Goal: Transaction & Acquisition: Purchase product/service

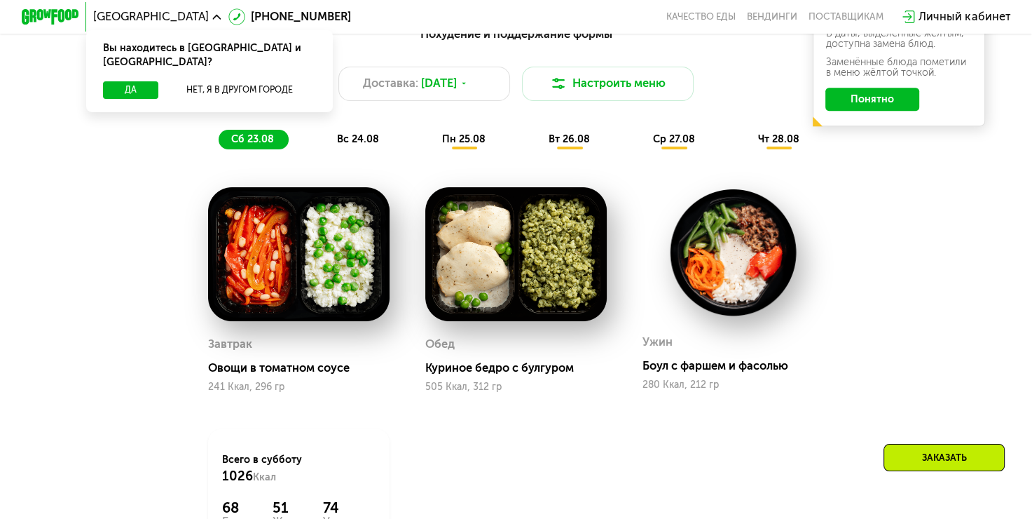
scroll to position [1324, 0]
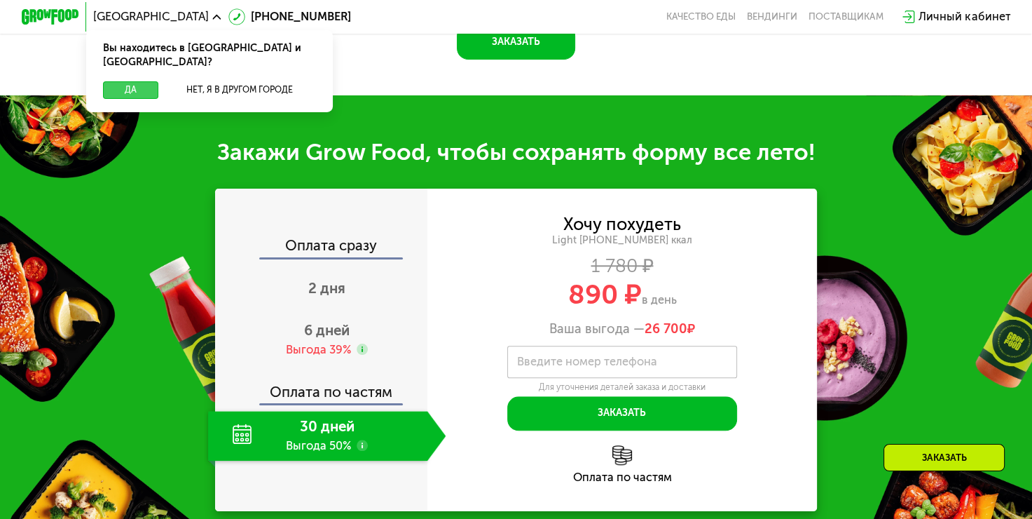
click at [121, 81] on button "Да" at bounding box center [130, 90] width 55 height 18
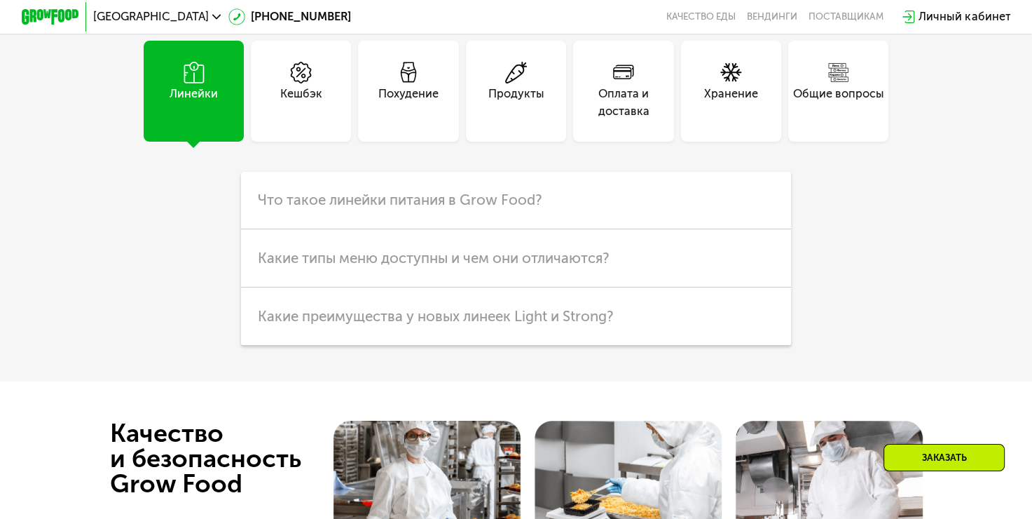
scroll to position [3426, 0]
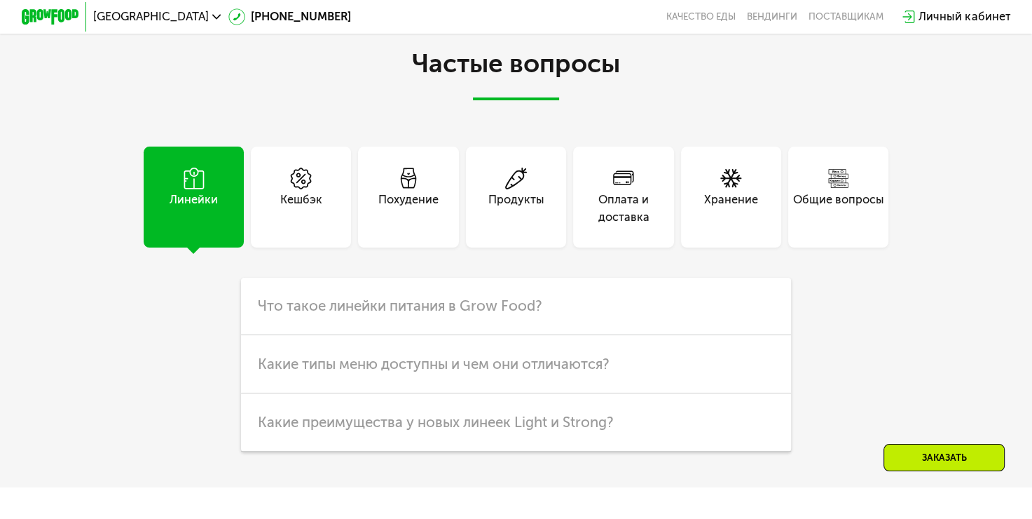
click at [528, 247] on div "Продукты" at bounding box center [516, 196] width 100 height 100
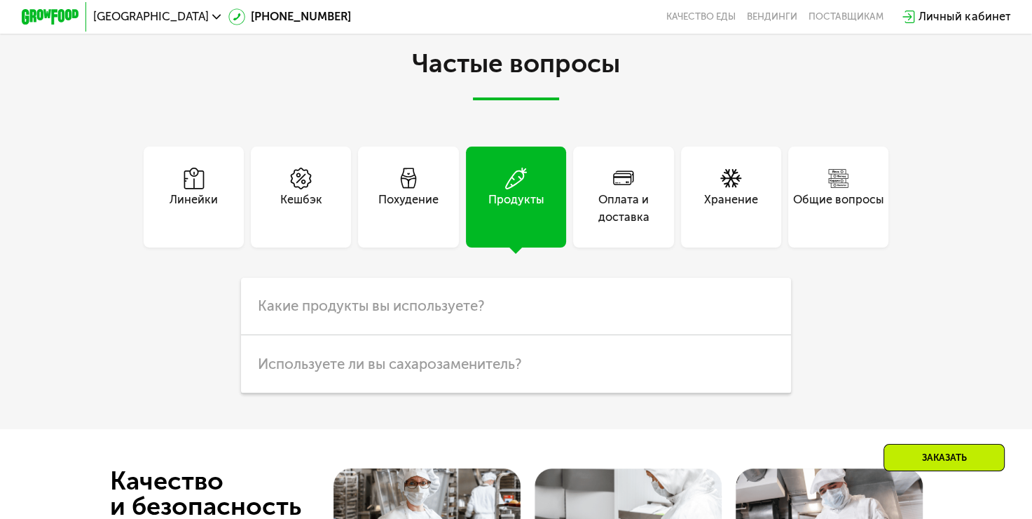
click at [411, 226] on div "Похудение" at bounding box center [408, 208] width 60 height 34
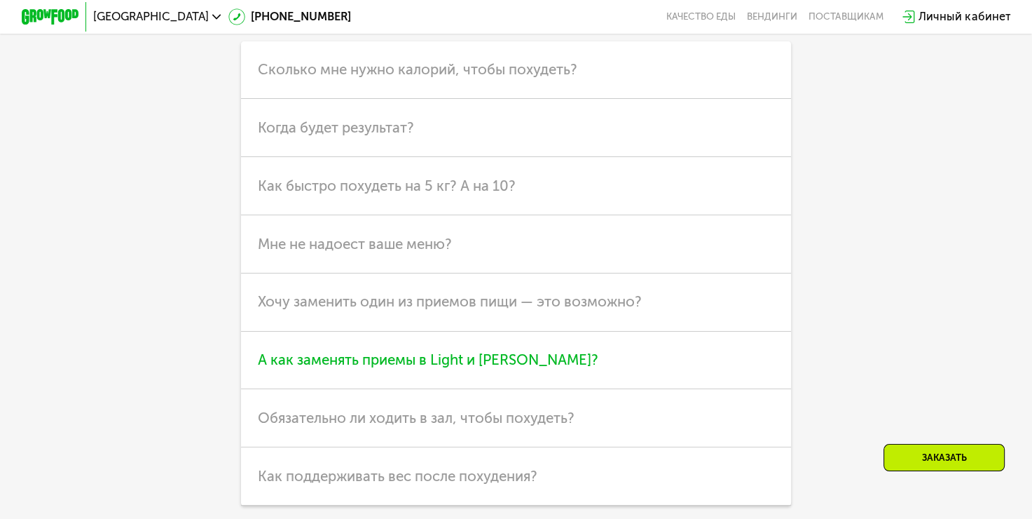
scroll to position [3496, 0]
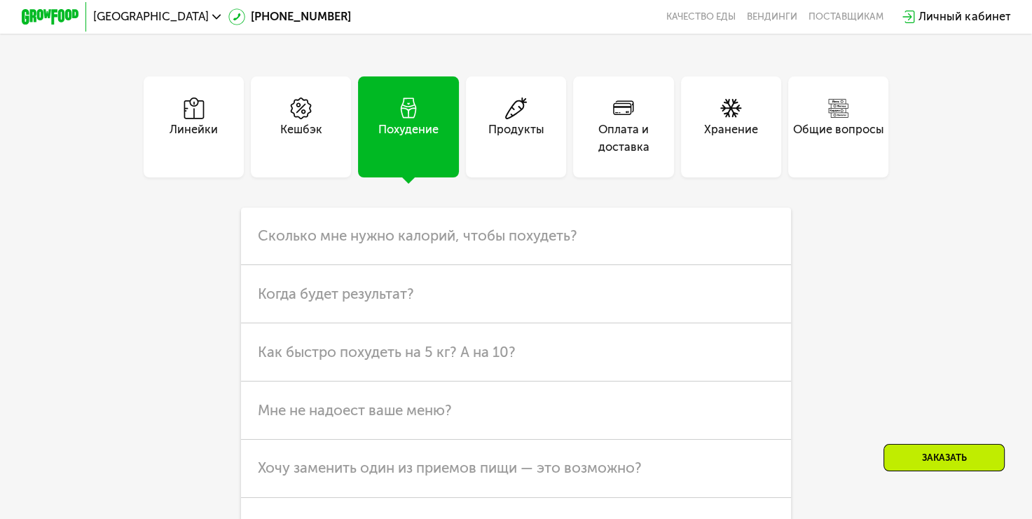
click at [521, 119] on icon at bounding box center [516, 108] width 22 height 22
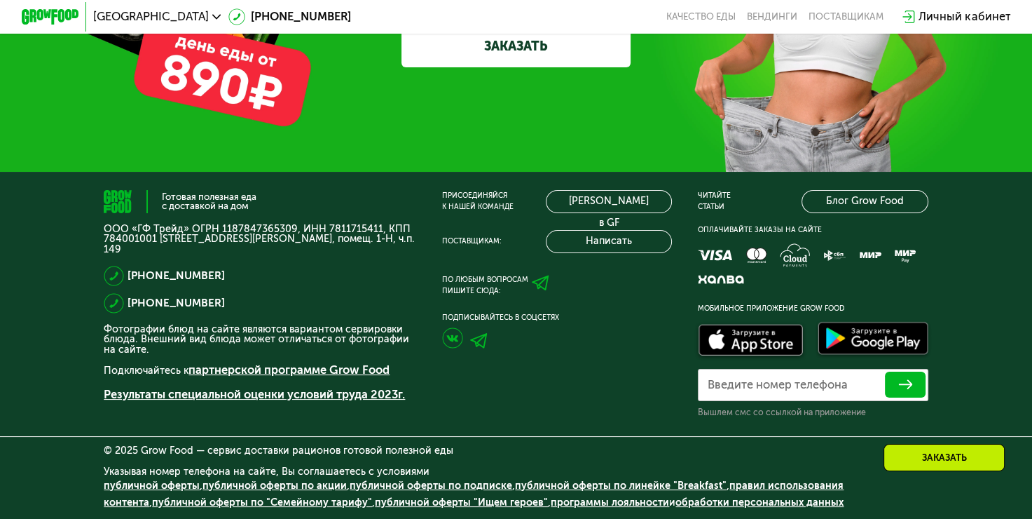
scroll to position [3933, 0]
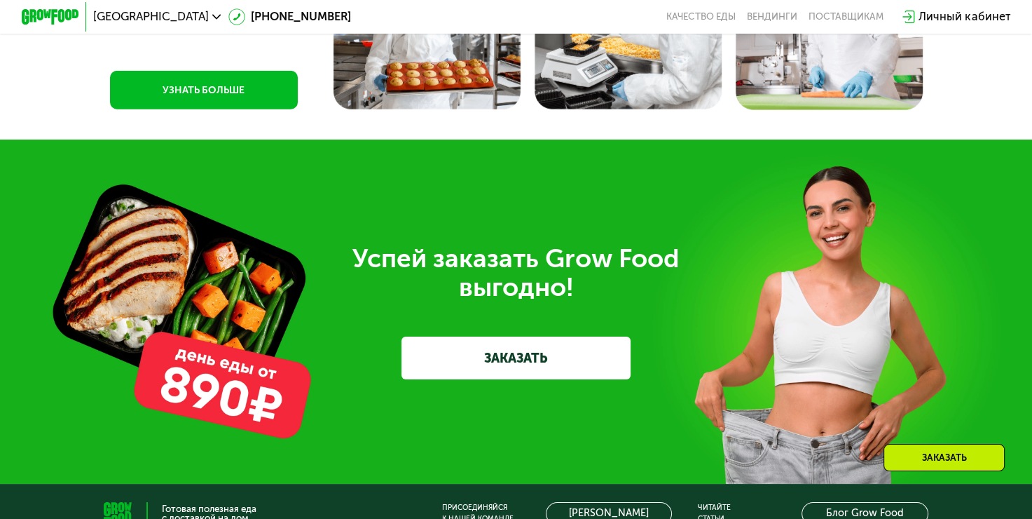
click at [526, 379] on link "ЗАКАЗАТЬ" at bounding box center [516, 357] width 229 height 43
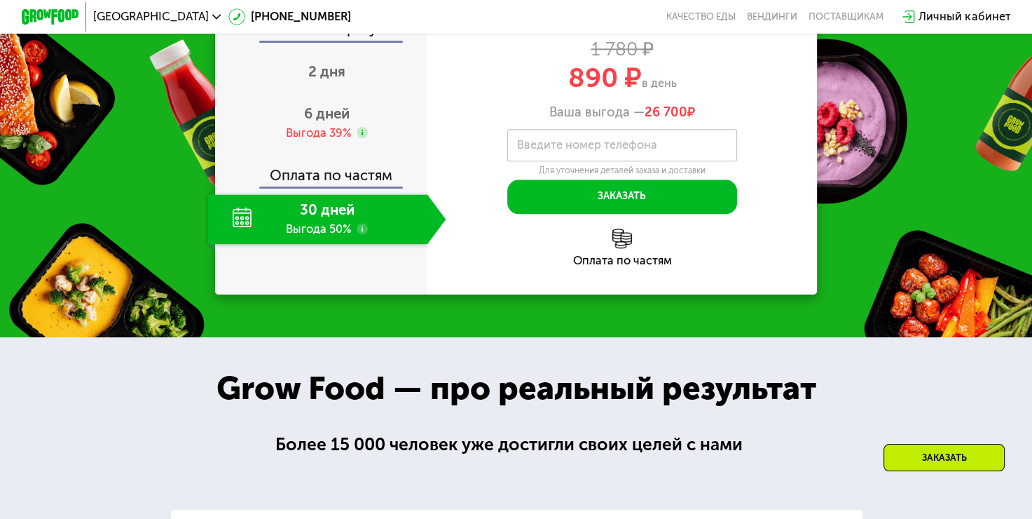
scroll to position [1397, 0]
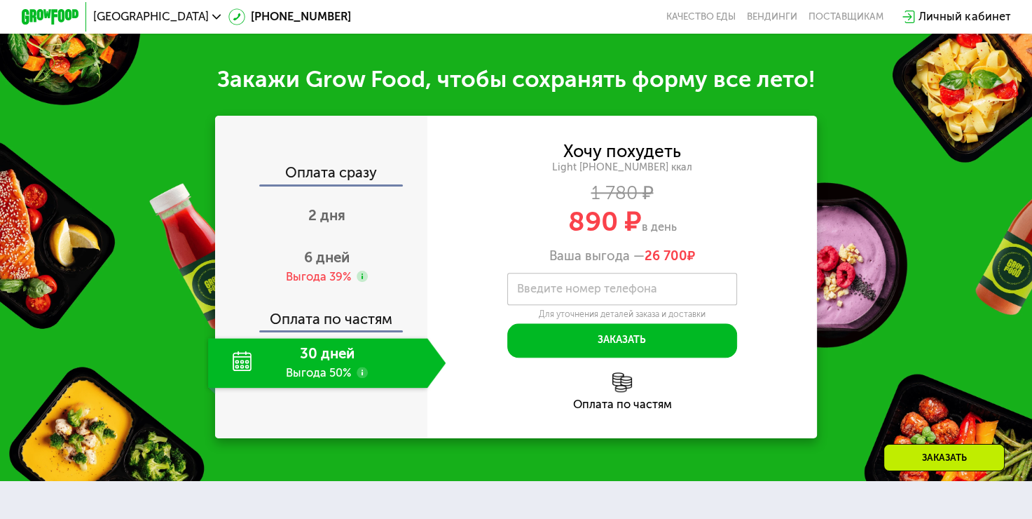
drag, startPoint x: 311, startPoint y: 374, endPoint x: 322, endPoint y: 366, distance: 13.5
click at [313, 374] on div "30 дней Выгода 50%" at bounding box center [317, 363] width 219 height 50
click at [617, 292] on label "Введите номер телефона" at bounding box center [587, 289] width 140 height 8
click at [617, 304] on input "Введите номер телефона" at bounding box center [621, 289] width 229 height 32
click at [875, 326] on div "Закажи Grow Food, чтобы сохранять форму все лето! Оплата сразу 2 дня 6 дней Выг…" at bounding box center [516, 251] width 1032 height 459
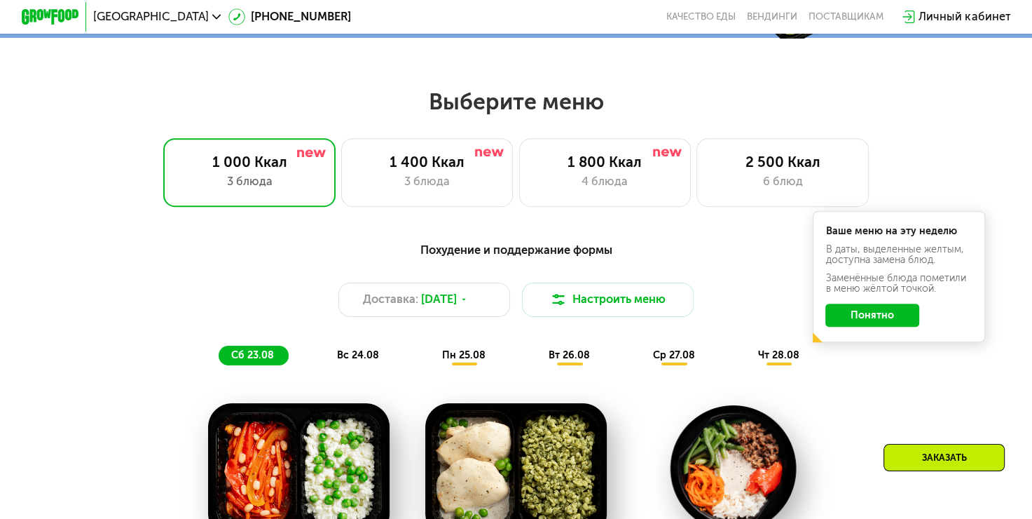
scroll to position [556, 0]
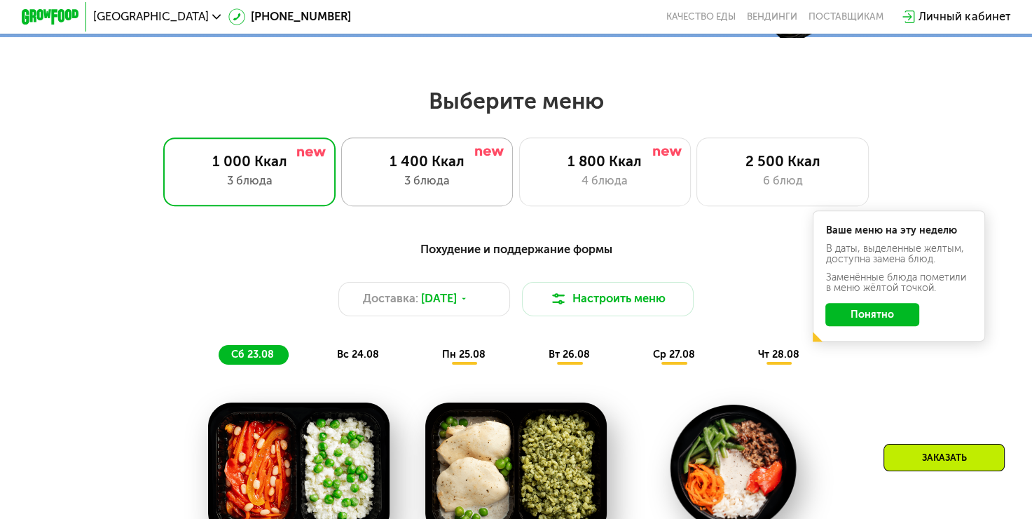
click at [395, 167] on div "1 400 Ккал" at bounding box center [427, 162] width 142 height 18
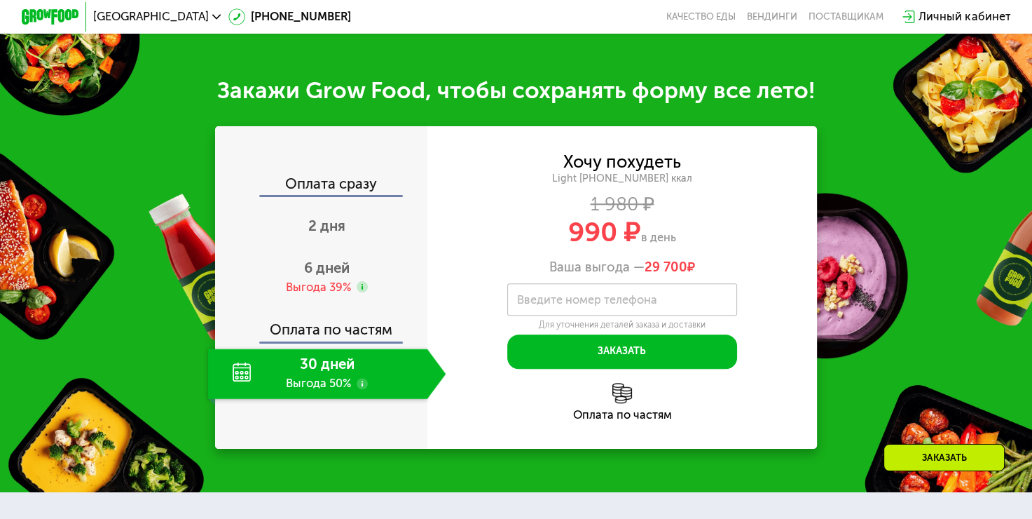
scroll to position [1397, 0]
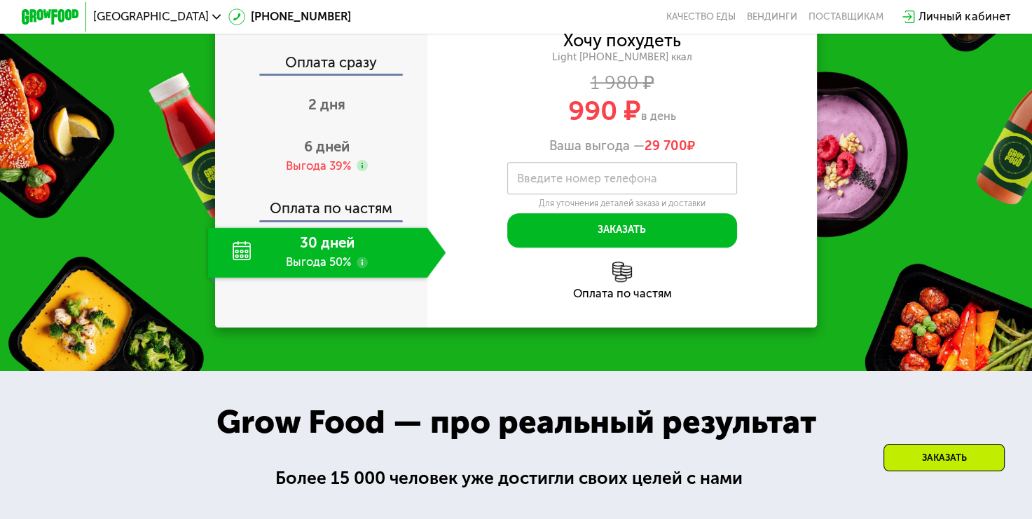
click at [322, 74] on div "Оплата сразу" at bounding box center [322, 64] width 211 height 19
click at [345, 74] on div "Оплата сразу" at bounding box center [322, 64] width 211 height 19
click at [361, 268] on use at bounding box center [362, 261] width 11 height 11
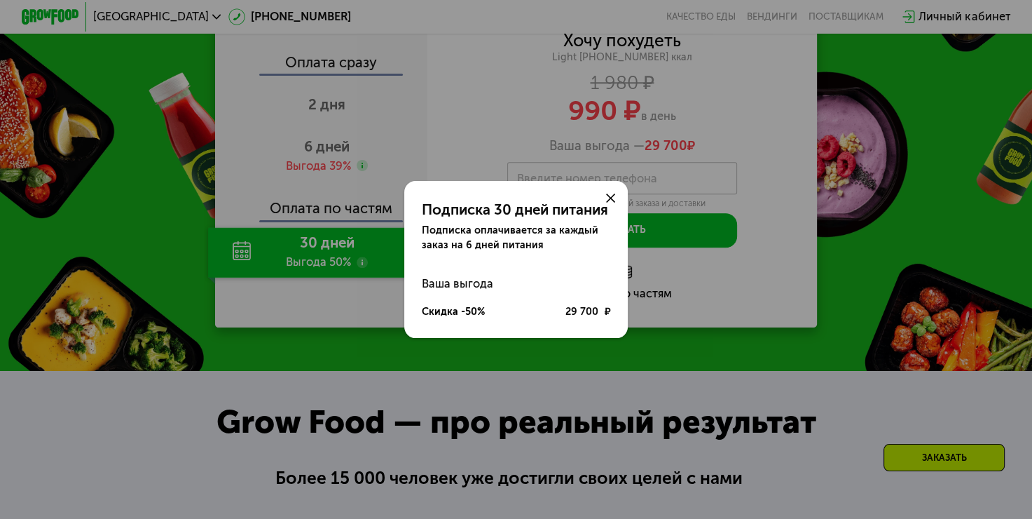
click at [613, 196] on use at bounding box center [610, 197] width 8 height 8
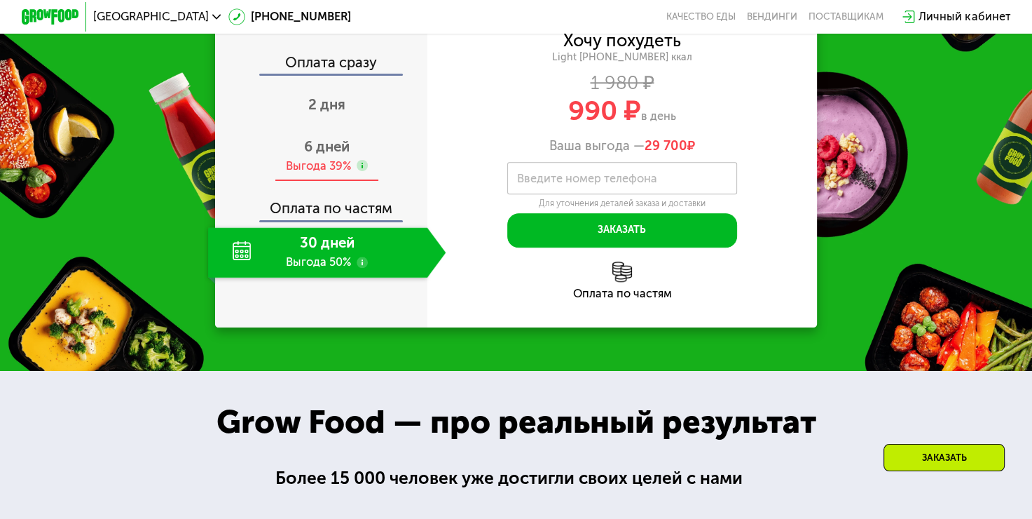
click at [321, 155] on span "6 дней" at bounding box center [327, 146] width 46 height 17
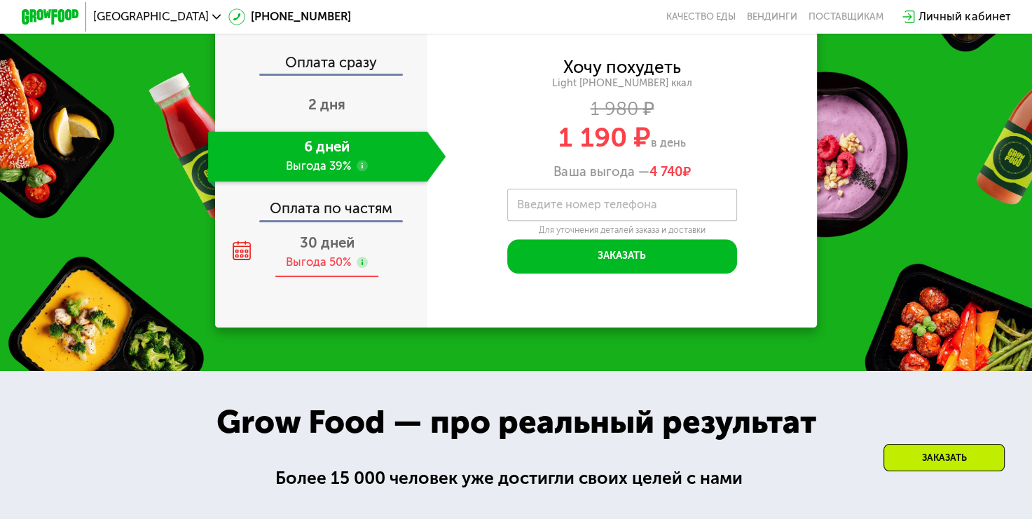
click at [318, 271] on div "Выгода 50%" at bounding box center [318, 262] width 65 height 16
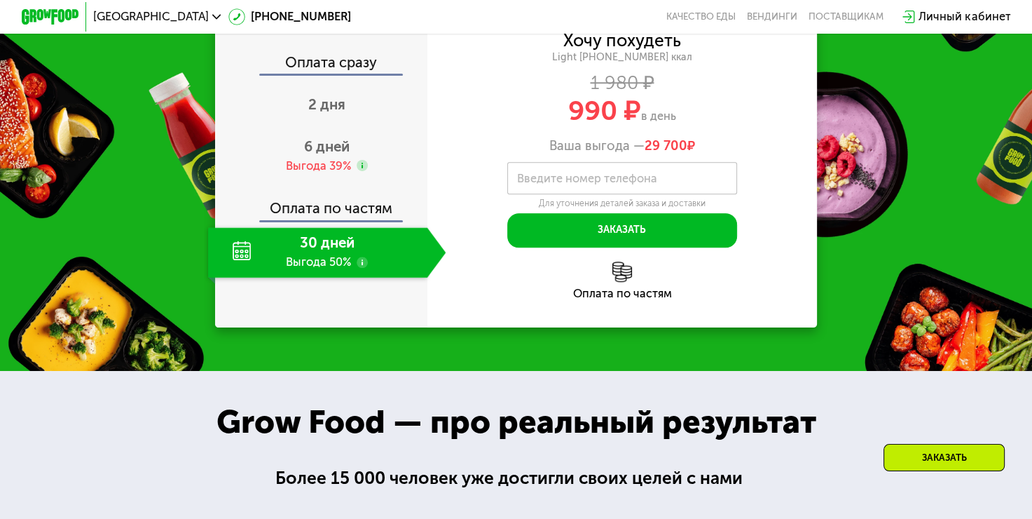
drag, startPoint x: 549, startPoint y: 272, endPoint x: 743, endPoint y: 266, distance: 194.2
click at [743, 153] on div "Ваша выгода — 29 700 ₽" at bounding box center [622, 145] width 390 height 15
click at [715, 153] on div "Ваша выгода — 29 700 ₽" at bounding box center [622, 145] width 390 height 15
drag, startPoint x: 710, startPoint y: 275, endPoint x: 522, endPoint y: 271, distance: 187.9
click at [522, 153] on div "Ваша выгода — 29 700 ₽" at bounding box center [622, 145] width 390 height 15
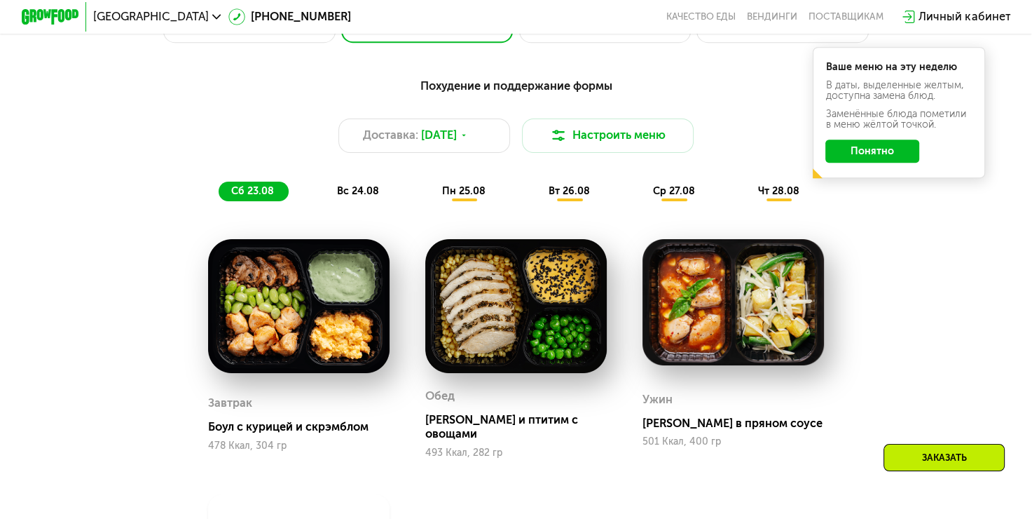
scroll to position [556, 0]
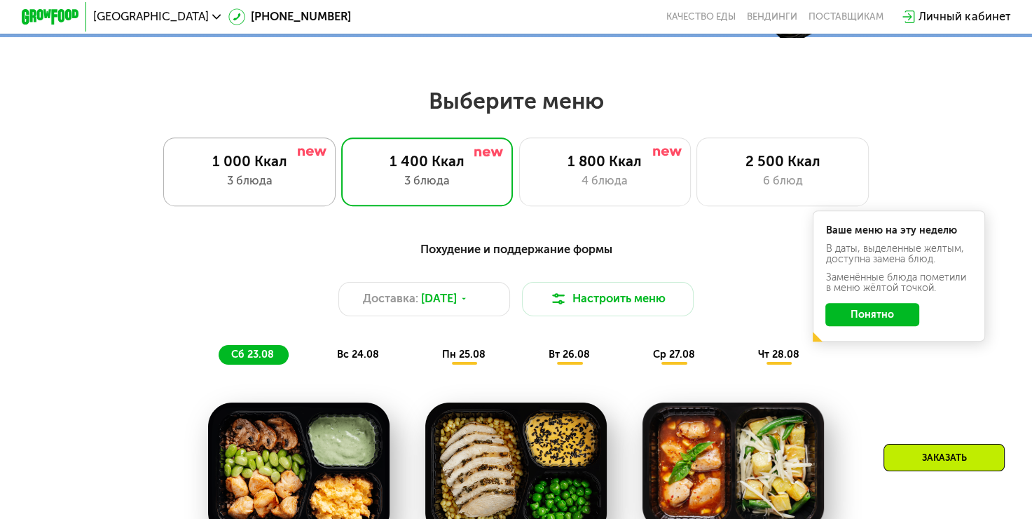
click at [235, 190] on div "3 блюда" at bounding box center [250, 181] width 142 height 18
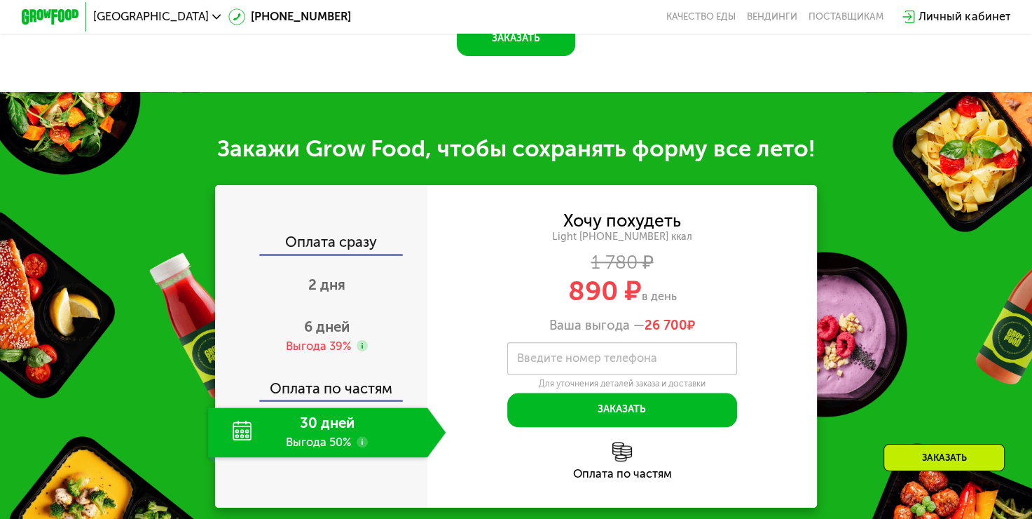
scroll to position [1327, 0]
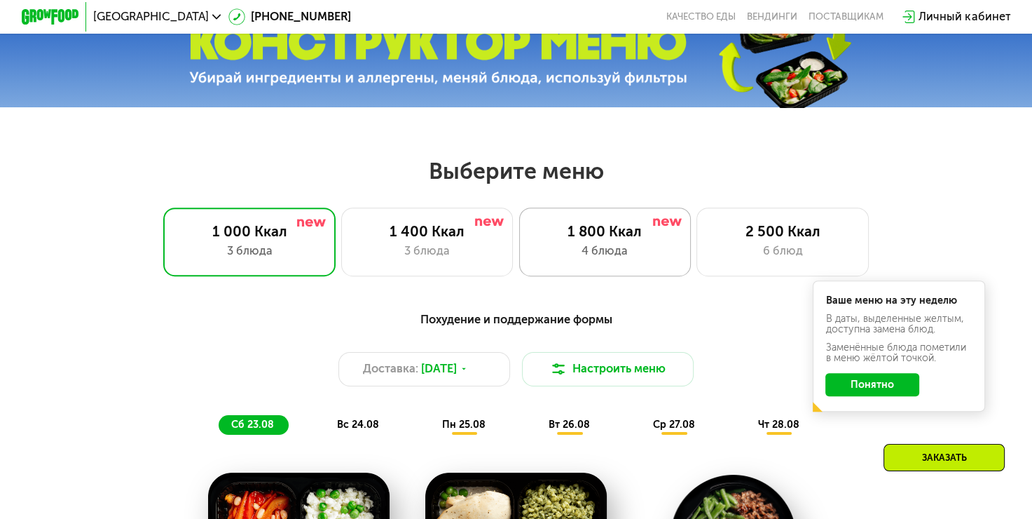
click at [602, 255] on div "4 блюда" at bounding box center [605, 251] width 142 height 18
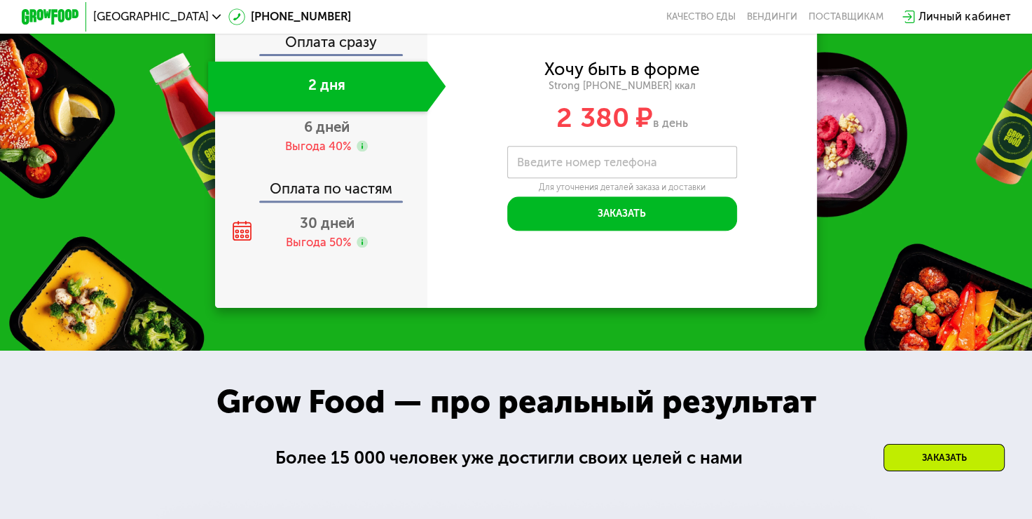
scroll to position [1541, 0]
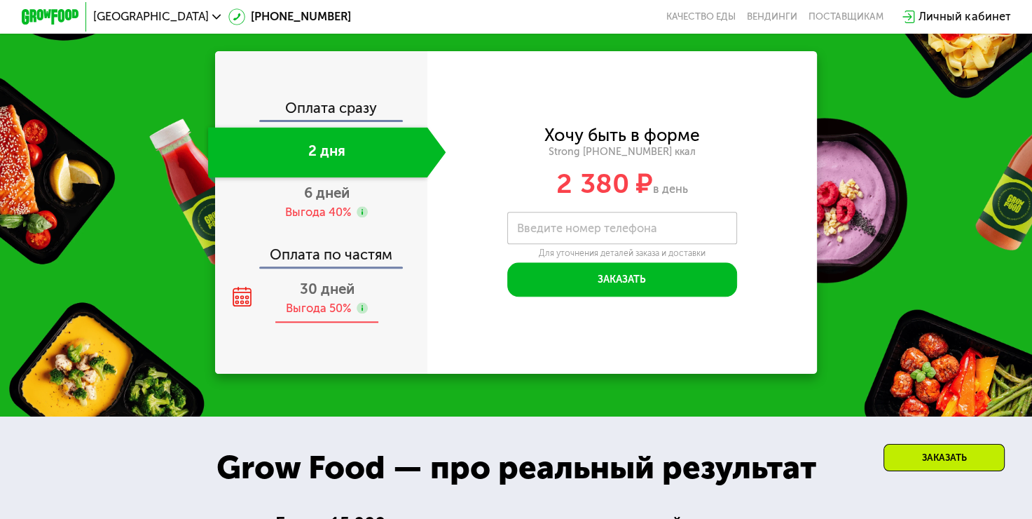
click at [303, 297] on span "30 дней" at bounding box center [326, 288] width 55 height 17
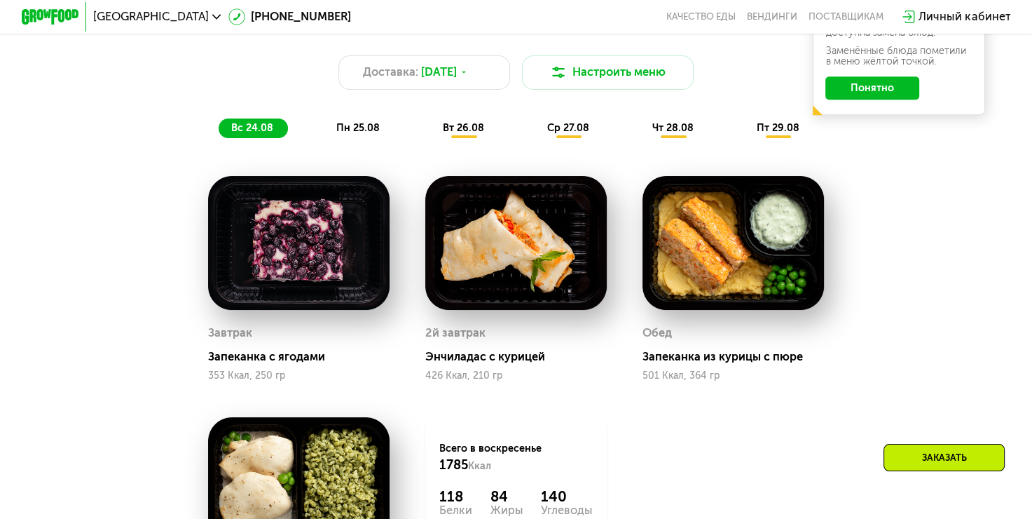
scroll to position [700, 0]
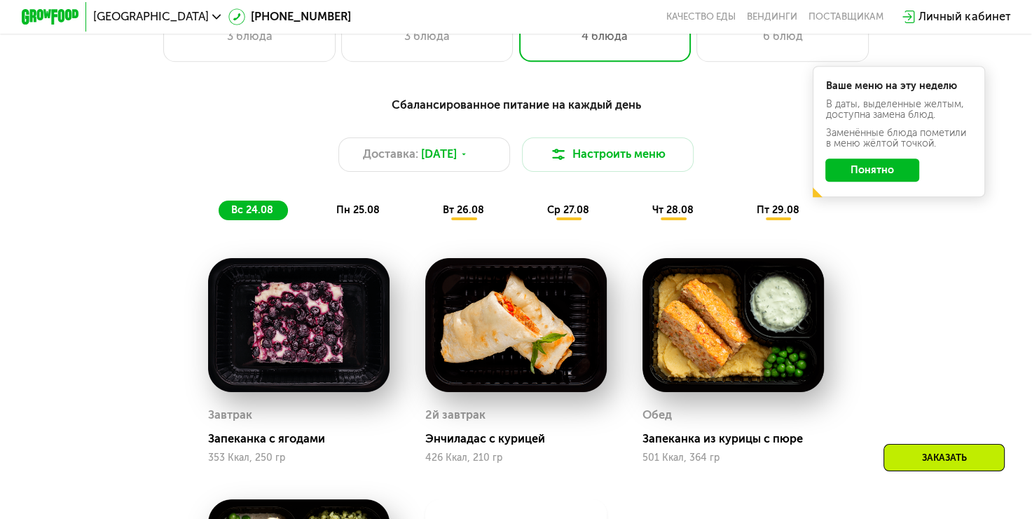
click at [352, 216] on span "пн 25.08" at bounding box center [357, 210] width 43 height 12
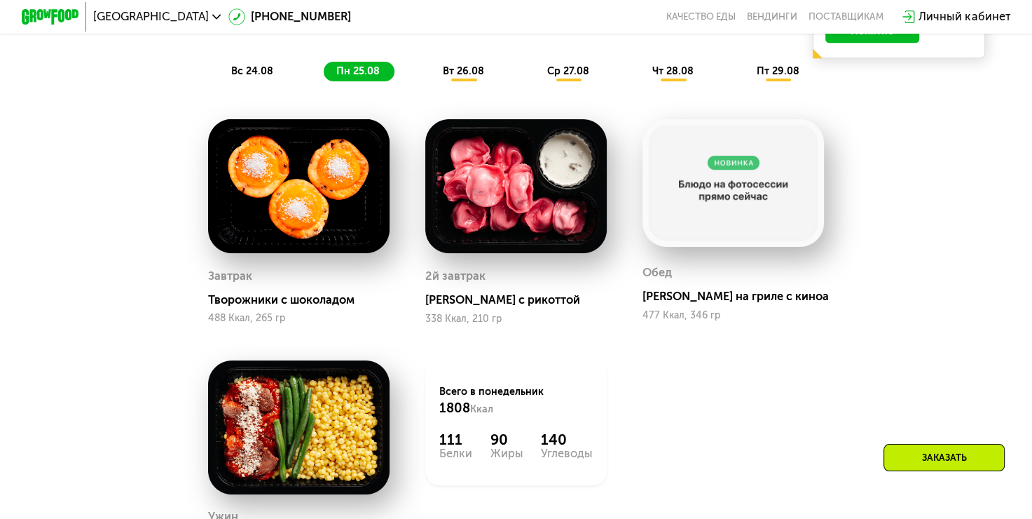
scroll to position [840, 0]
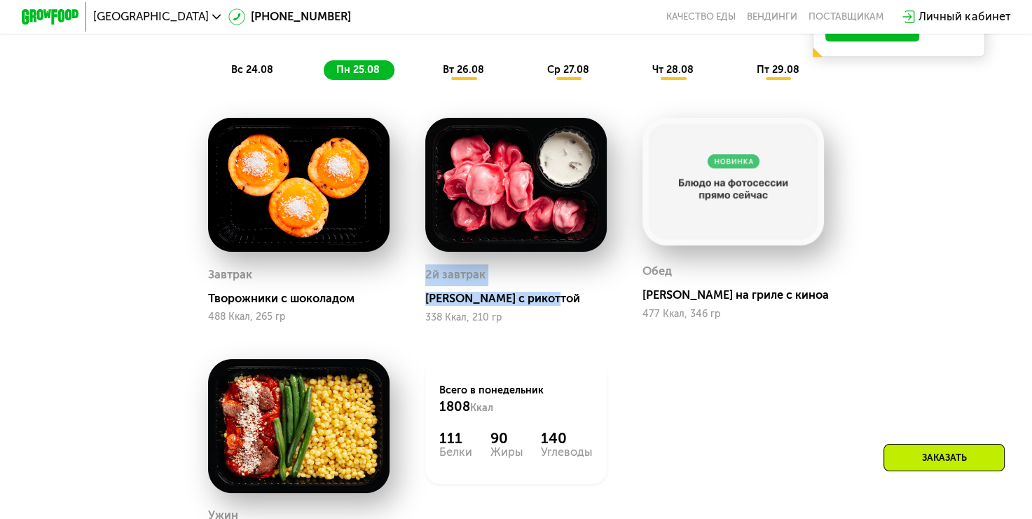
drag, startPoint x: 561, startPoint y: 303, endPoint x: 412, endPoint y: 252, distance: 157.1
click at [407, 282] on div "2й завтрак [PERSON_NAME] с рикоттой 338 Ккал, 210 гр" at bounding box center [515, 220] width 217 height 240
click at [587, 364] on div "Всего в [DATE] 1808 Ккал 111 Белки 90 Жиры 140 Углеводы" at bounding box center [515, 461] width 217 height 240
click at [450, 76] on span "вт 26.08" at bounding box center [463, 70] width 41 height 12
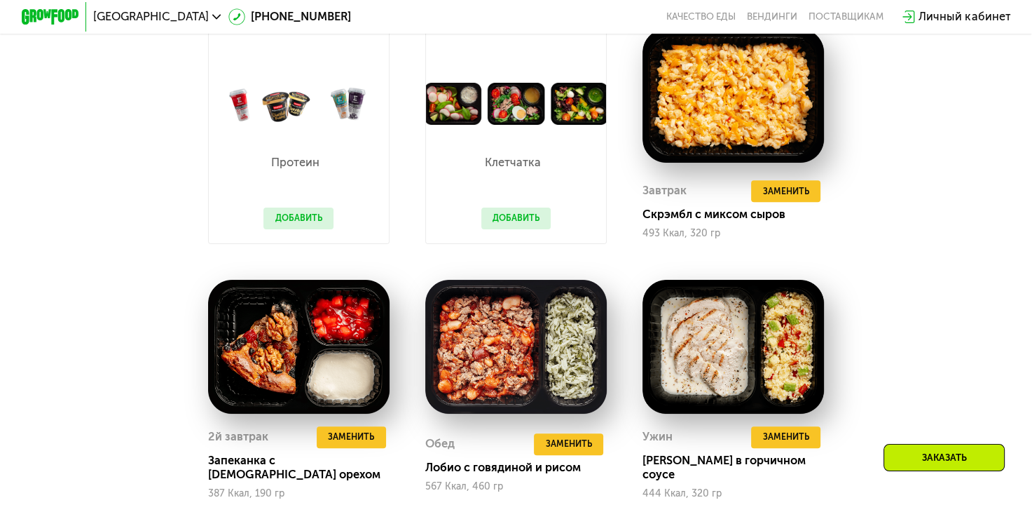
scroll to position [700, 0]
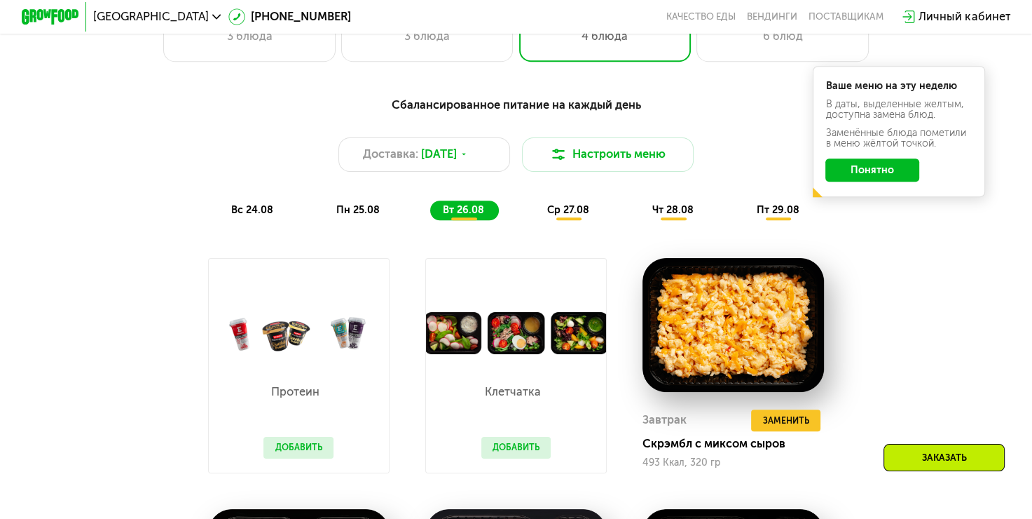
click at [639, 212] on div "ср 27.08" at bounding box center [673, 210] width 69 height 20
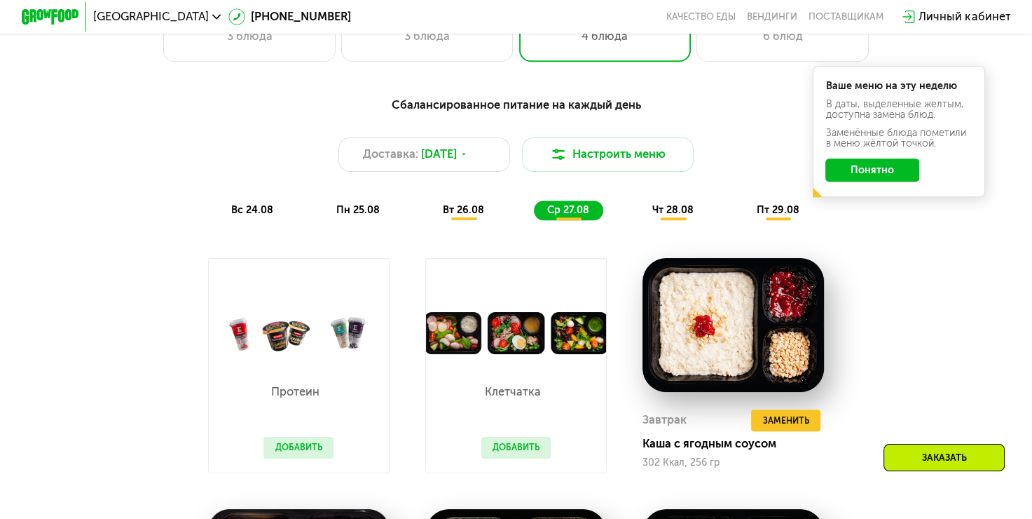
click at [669, 216] on span "чт 28.08" at bounding box center [672, 210] width 41 height 12
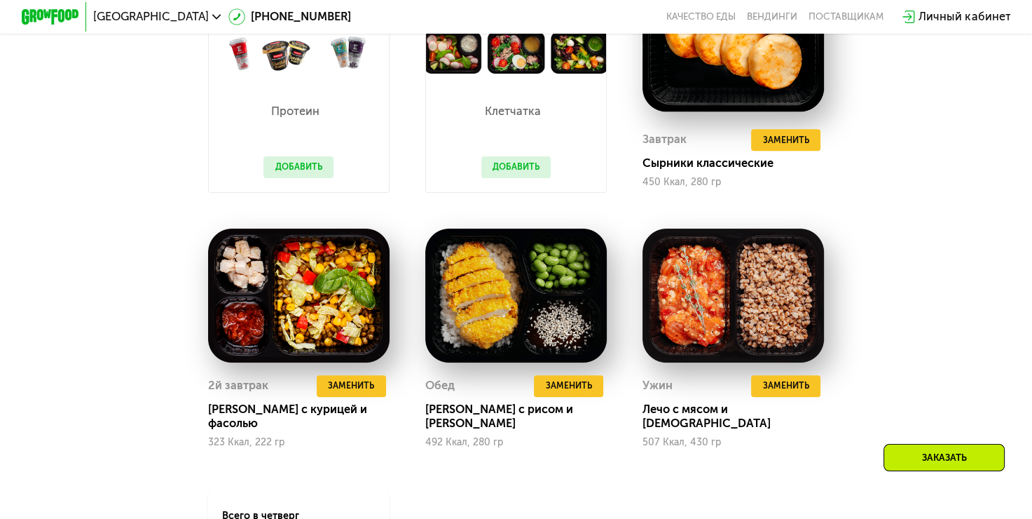
scroll to position [770, 0]
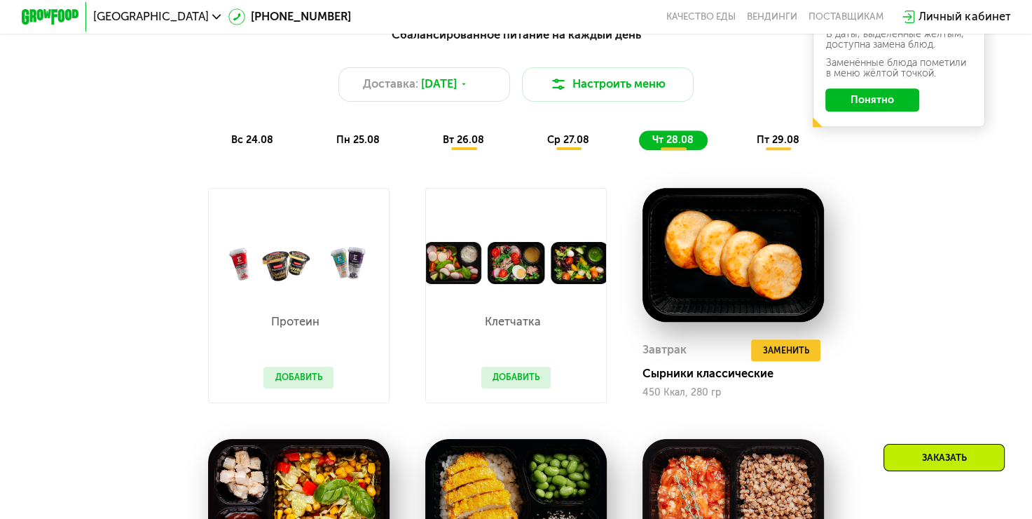
click at [788, 151] on div "пт 29.08" at bounding box center [779, 140] width 70 height 20
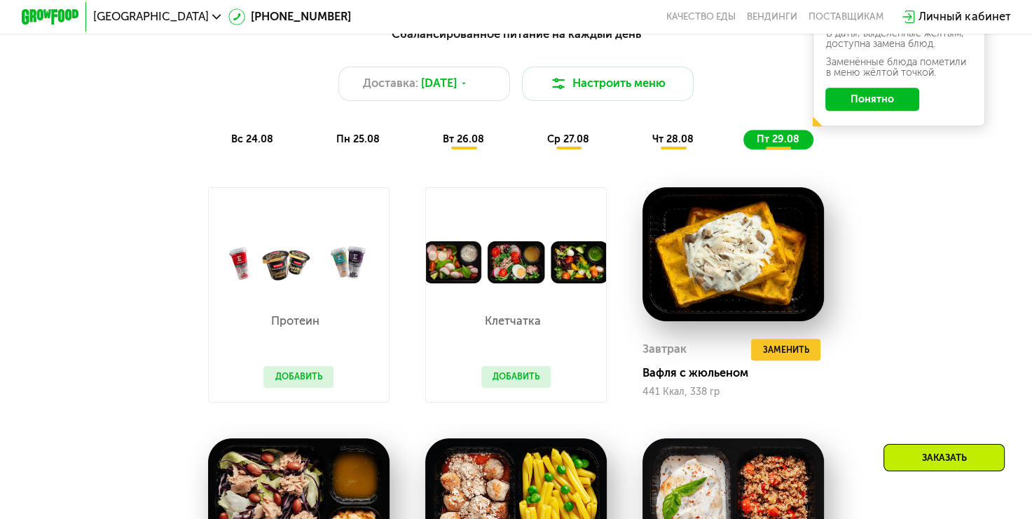
scroll to position [630, 0]
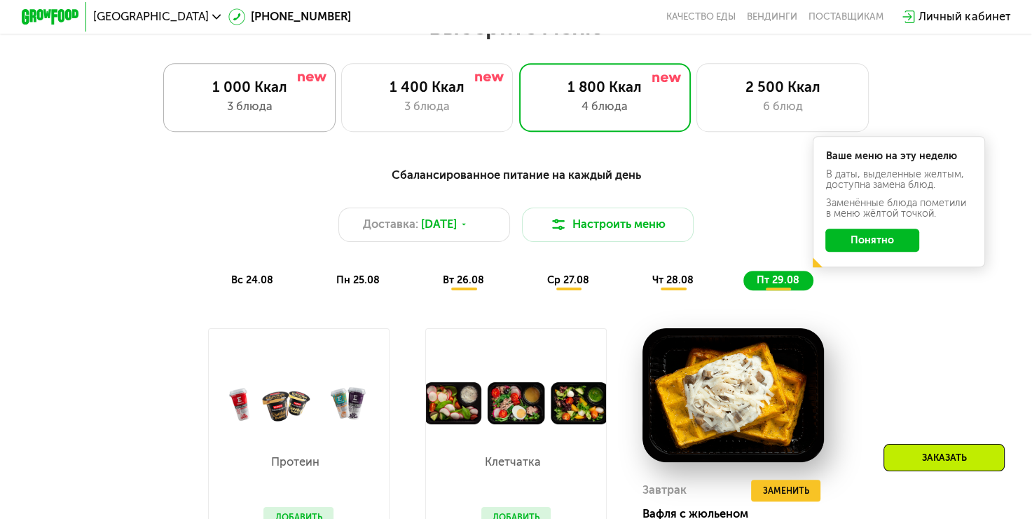
click at [341, 102] on div "1 000 Ккал 3 блюда" at bounding box center [427, 97] width 172 height 69
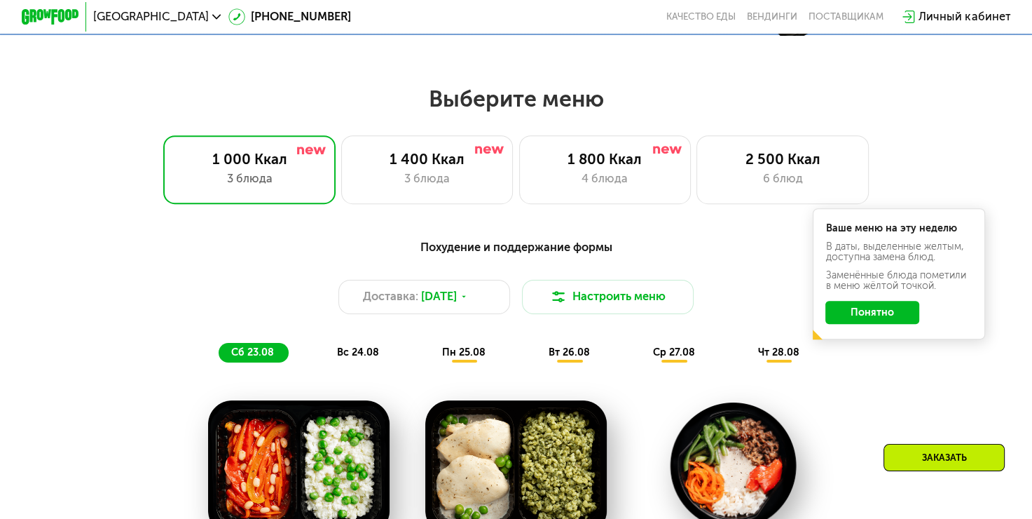
scroll to position [560, 0]
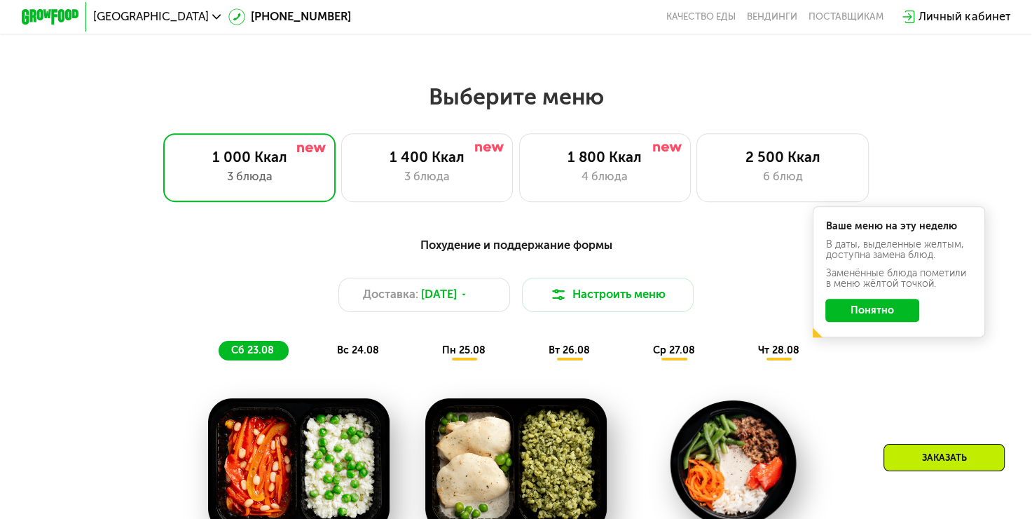
click at [868, 311] on button "Понятно" at bounding box center [873, 310] width 94 height 23
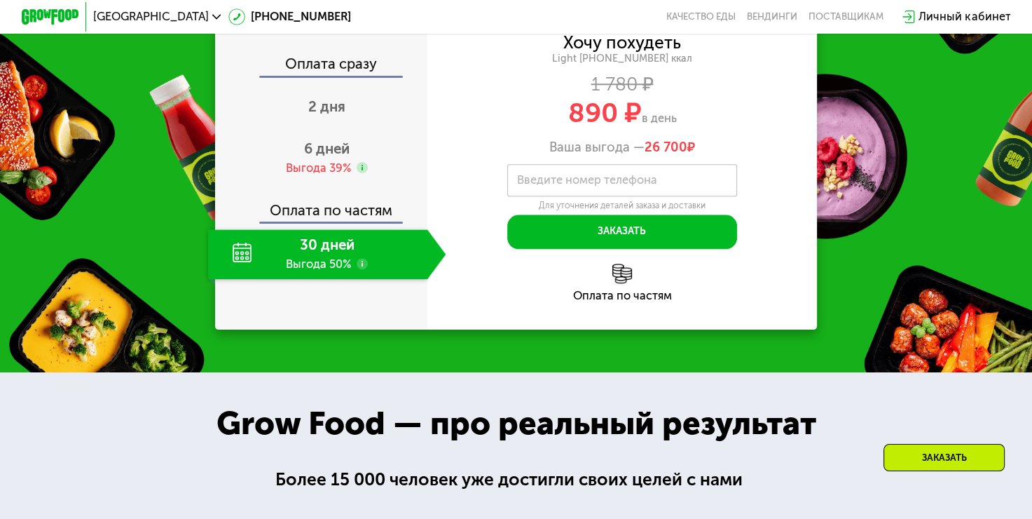
scroll to position [1471, 0]
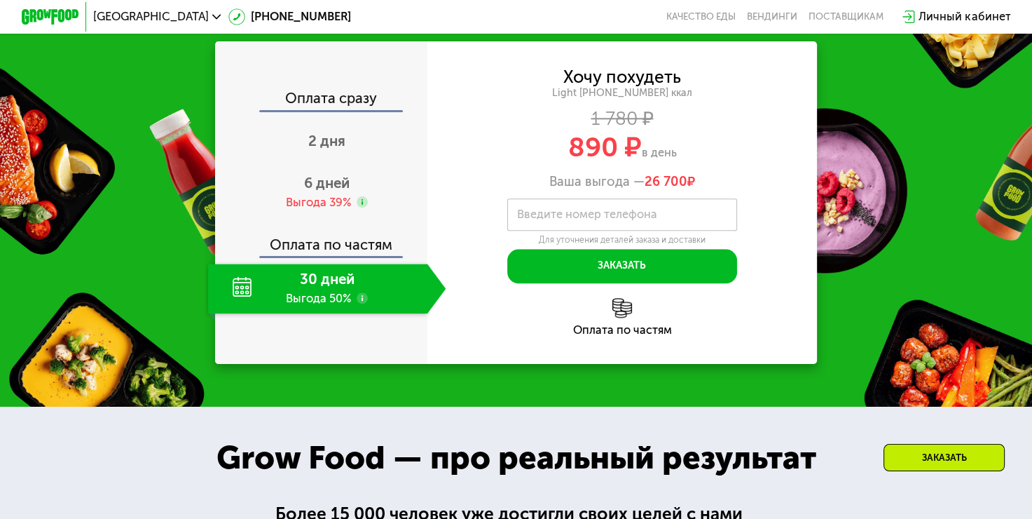
click at [362, 303] on use at bounding box center [362, 297] width 11 height 11
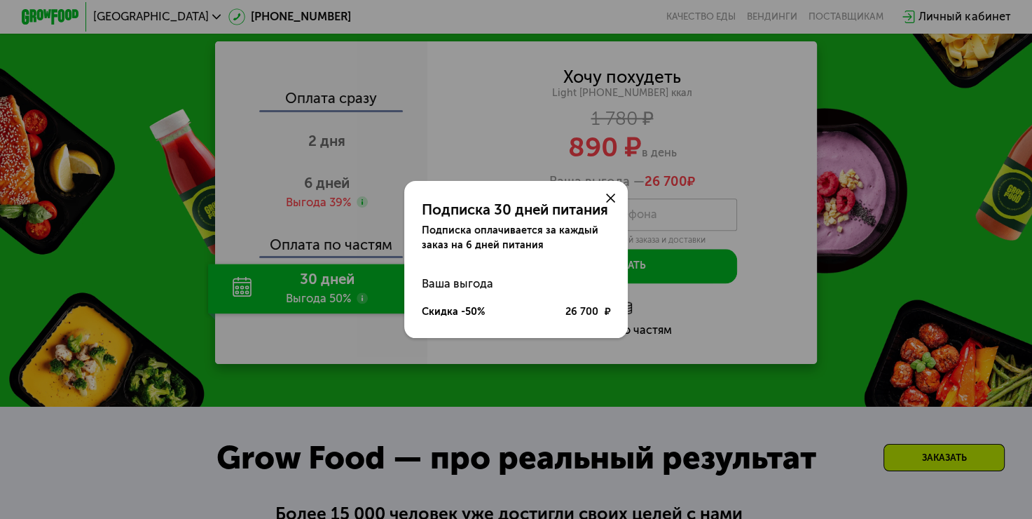
click at [614, 200] on icon at bounding box center [610, 197] width 8 height 8
